Goal: Find specific page/section: Find specific page/section

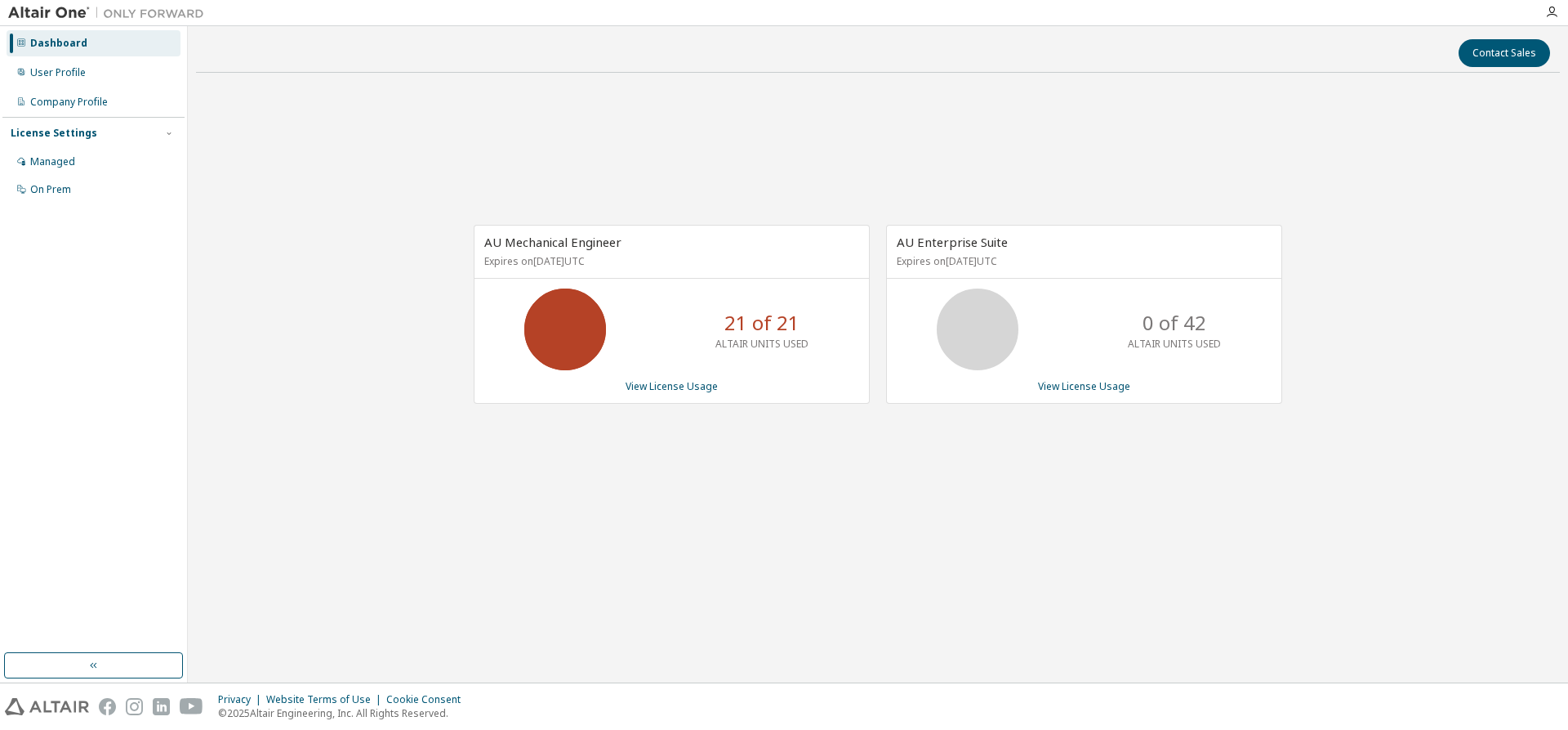
click at [974, 492] on div "AU Mechanical Engineer Expires on [DATE] UTC 21 of 21 ALTAIR UNITS USED View Li…" at bounding box center [878, 323] width 1364 height 474
click at [970, 488] on div "AU Mechanical Engineer Expires on [DATE] UTC 21 of 21 ALTAIR UNITS USED View Li…" at bounding box center [878, 323] width 1364 height 474
click at [818, 514] on div "AU Mechanical Engineer Expires on [DATE] UTC 0 of 21 ALTAIR UNITS USED View Lic…" at bounding box center [878, 323] width 1364 height 474
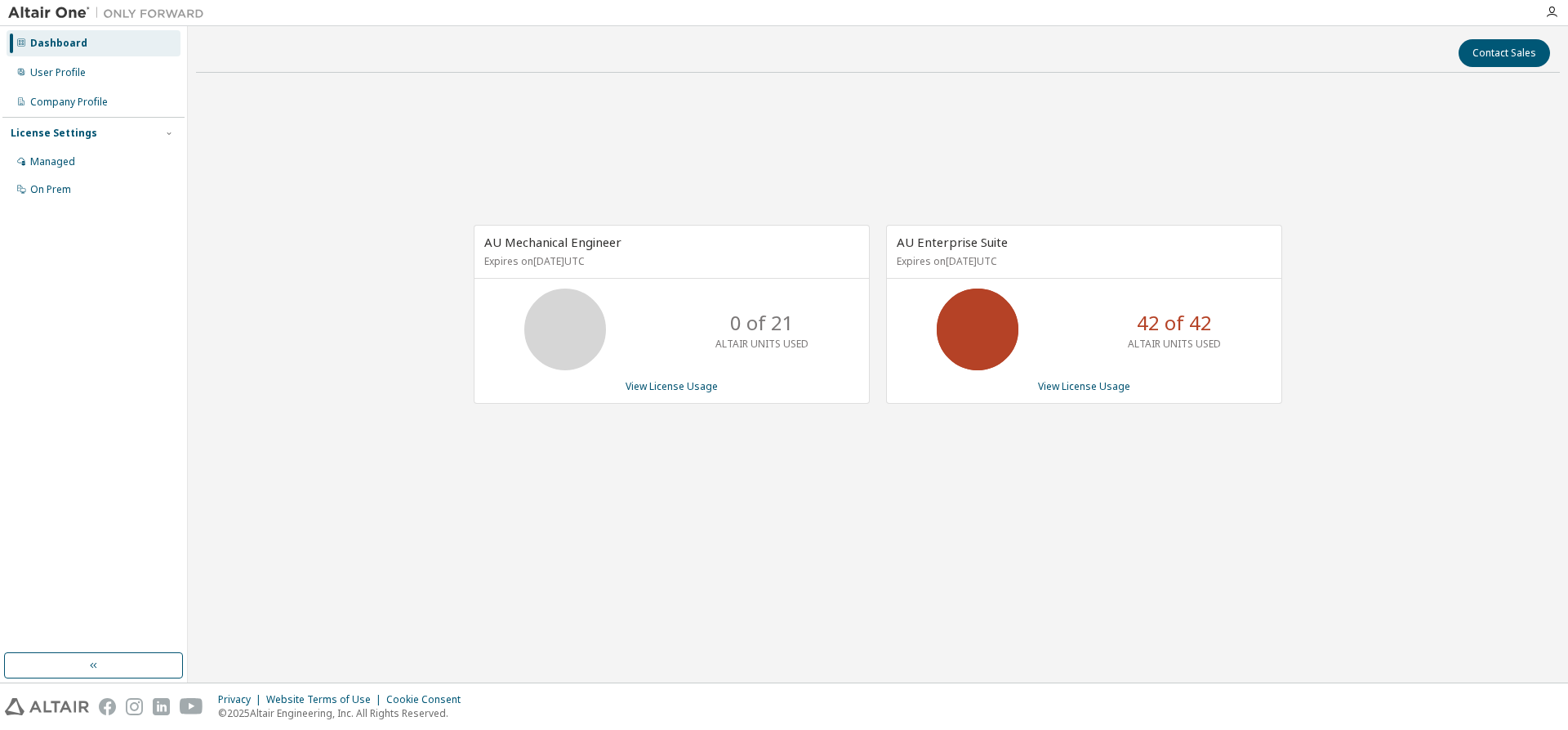
drag, startPoint x: 1285, startPoint y: 523, endPoint x: 1350, endPoint y: 411, distance: 129.5
click at [1322, 510] on div "AU Mechanical Engineer Expires on [DATE] UTC 0 of 21 ALTAIR UNITS USED View Lic…" at bounding box center [878, 323] width 1364 height 474
